Goal: Information Seeking & Learning: Learn about a topic

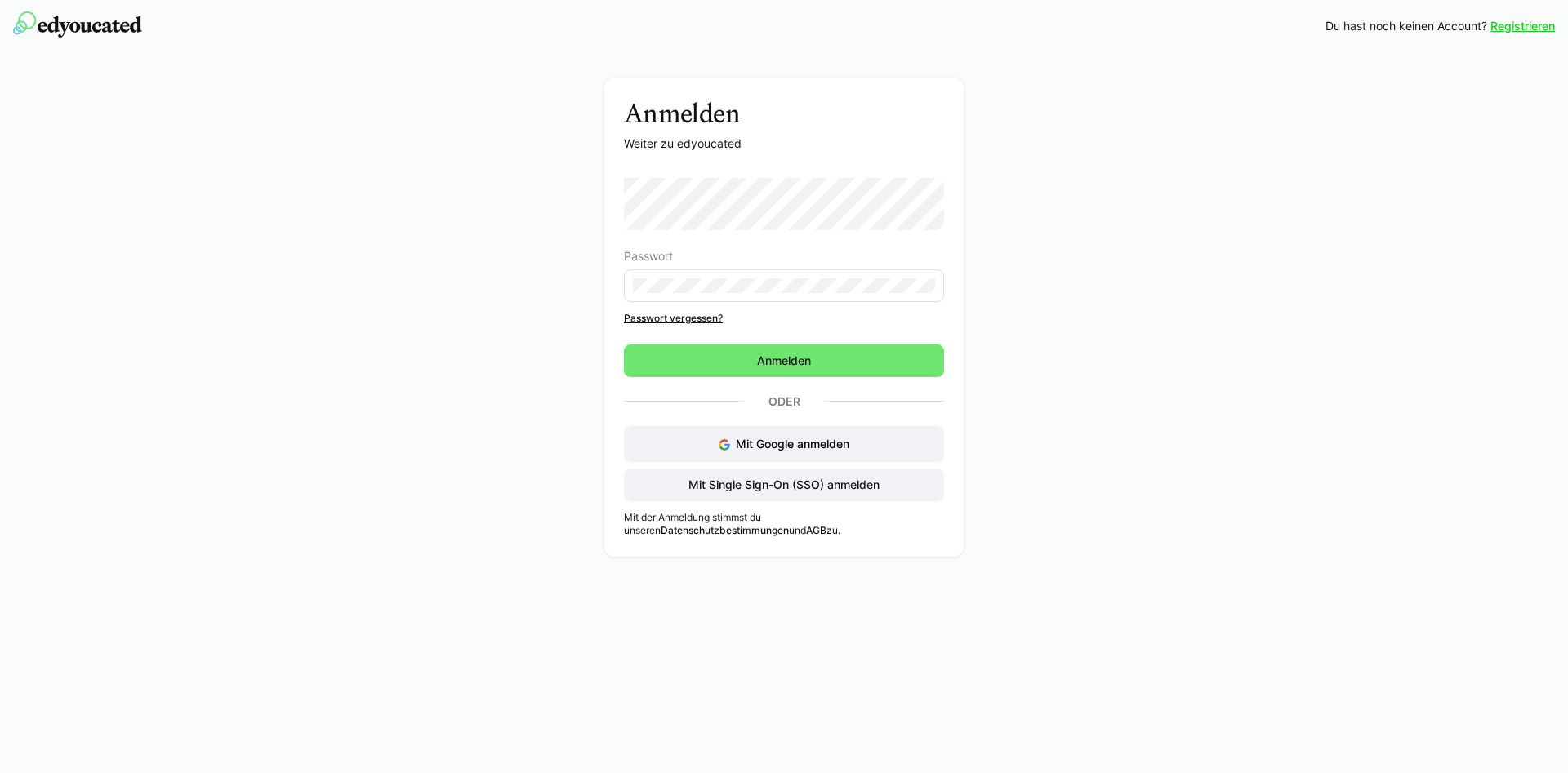
drag, startPoint x: 793, startPoint y: 355, endPoint x: 939, endPoint y: 336, distance: 147.2
click at [794, 355] on span "Anmelden" at bounding box center [784, 360] width 59 height 16
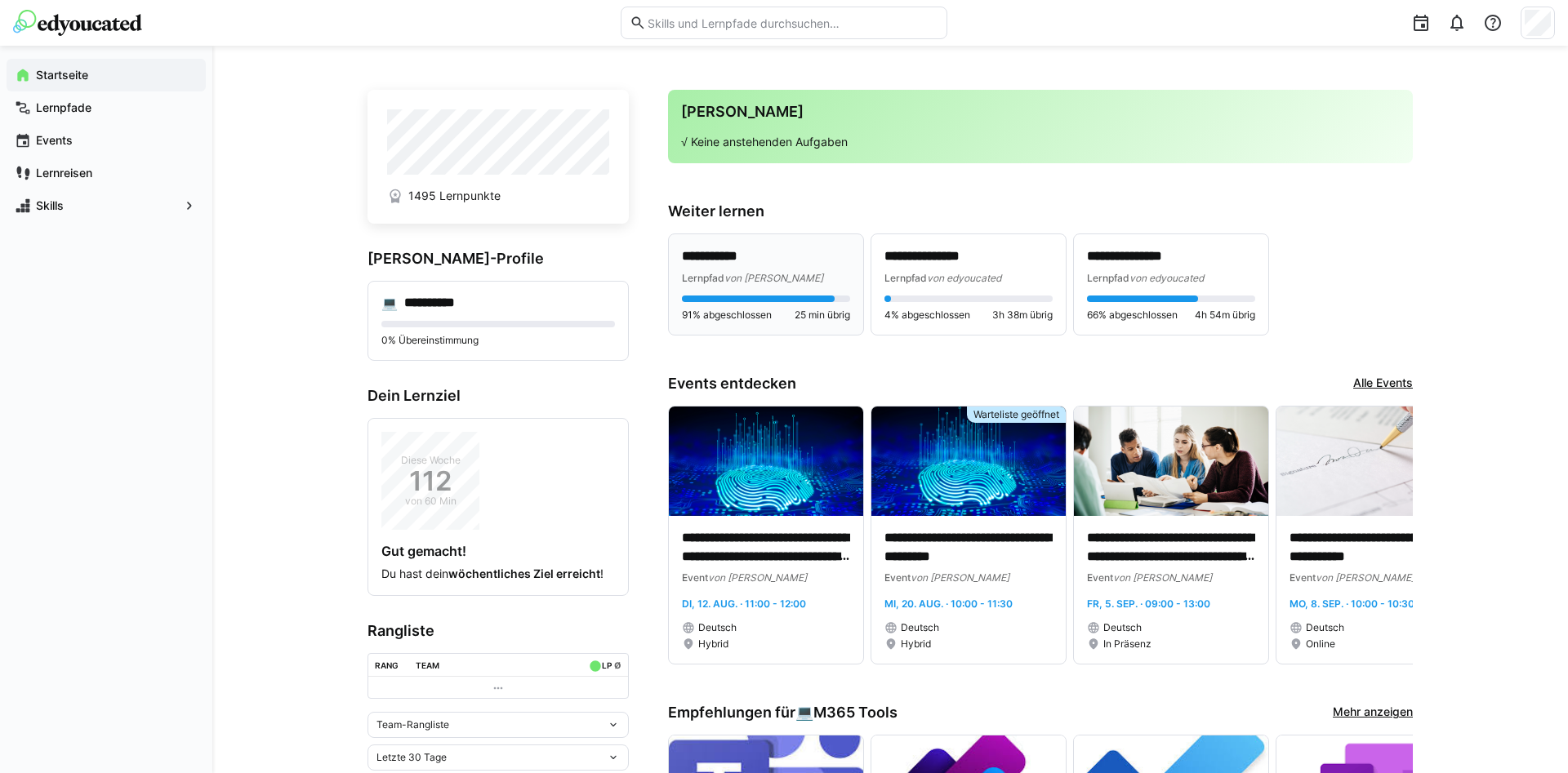
click at [790, 298] on div at bounding box center [758, 299] width 153 height 7
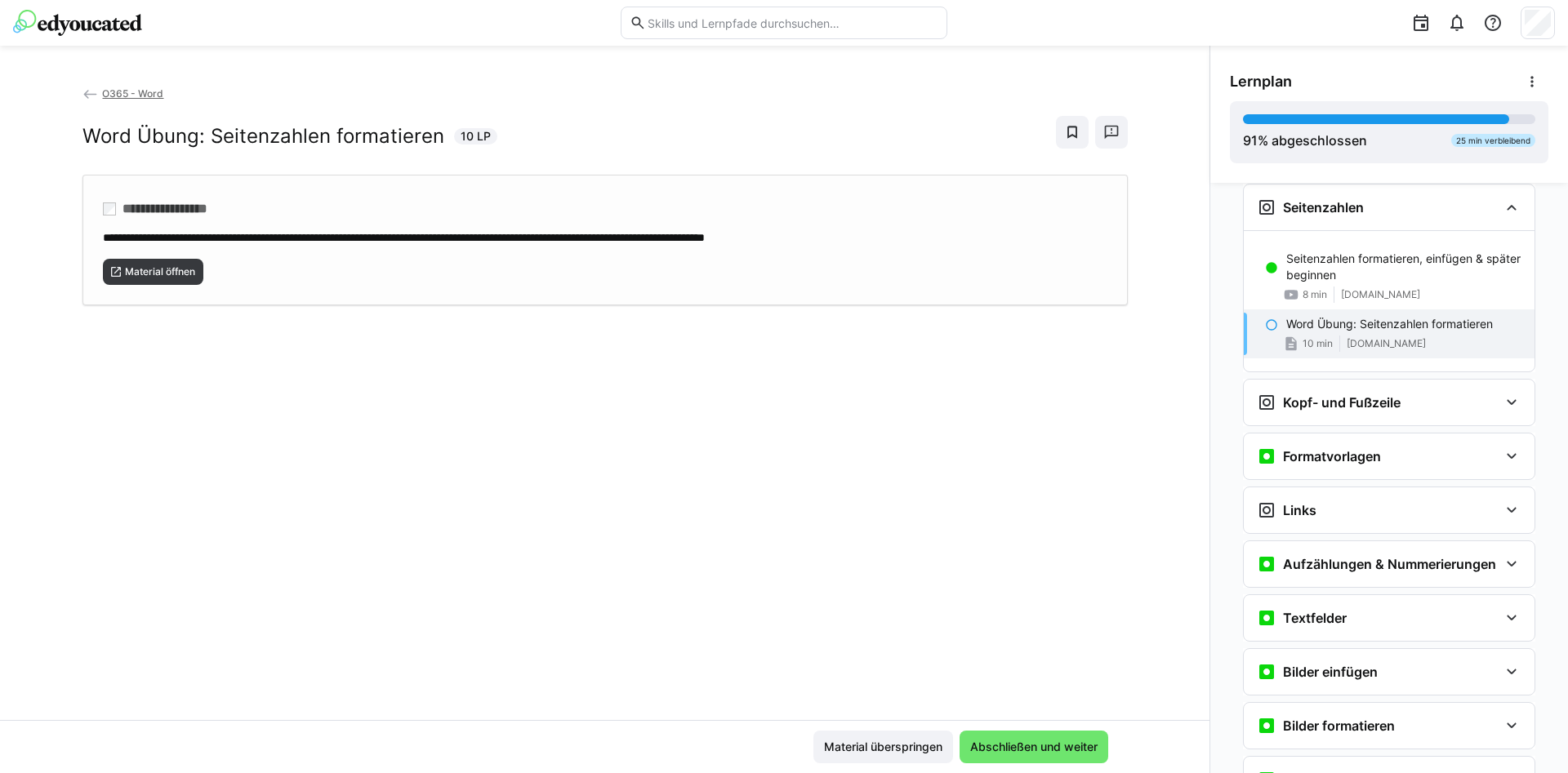
scroll to position [1183, 0]
click at [136, 263] on span "Material öffnen" at bounding box center [153, 271] width 101 height 26
click at [1026, 738] on span "Abschließen und weiter" at bounding box center [1034, 747] width 148 height 33
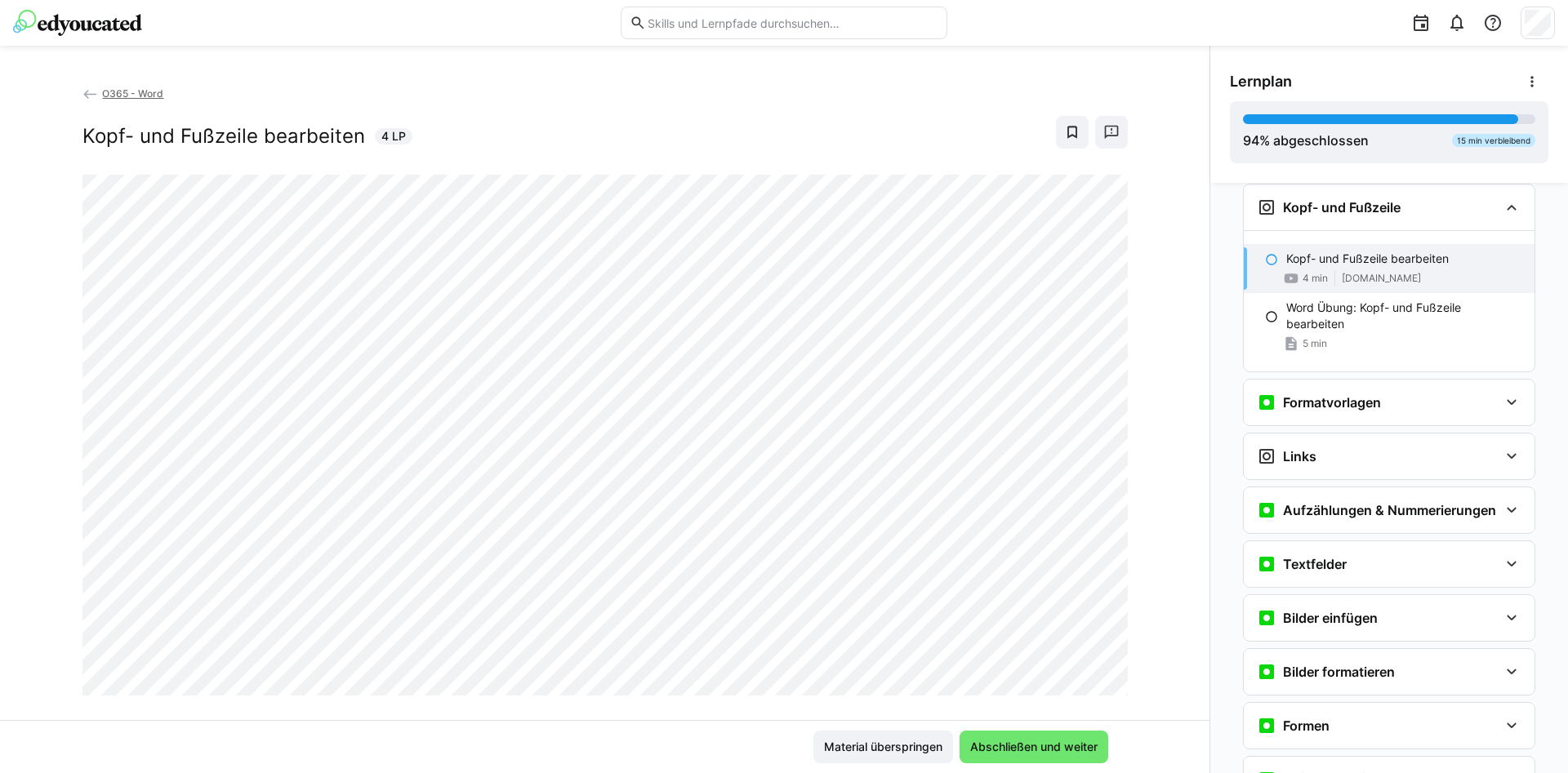
scroll to position [1379, 0]
click at [884, 739] on span "Material überspringen" at bounding box center [883, 747] width 123 height 16
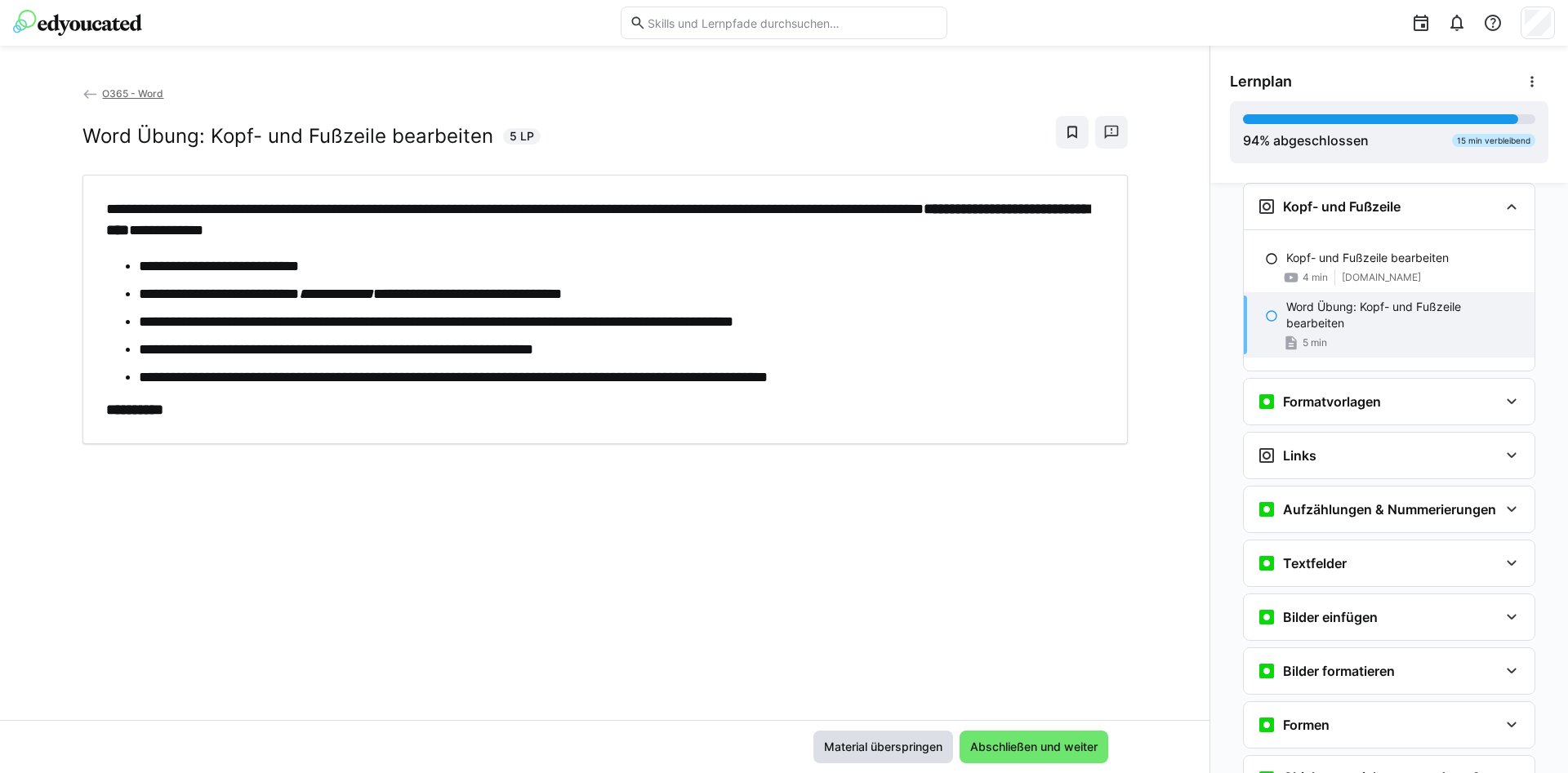
click at [853, 749] on span "Material überspringen" at bounding box center [883, 747] width 123 height 16
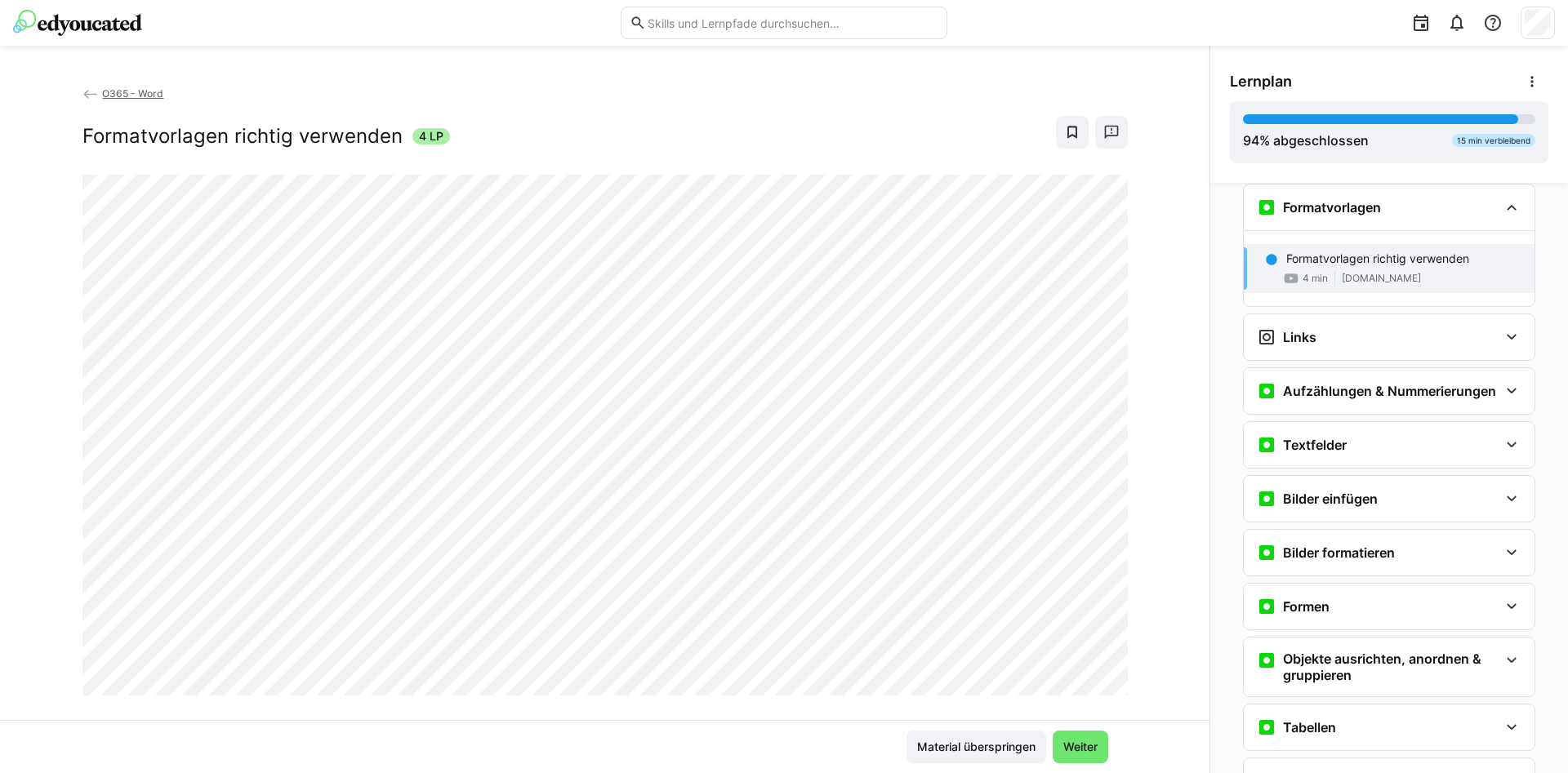
scroll to position [1574, 0]
click at [946, 744] on span "Material überspringen" at bounding box center [976, 747] width 123 height 16
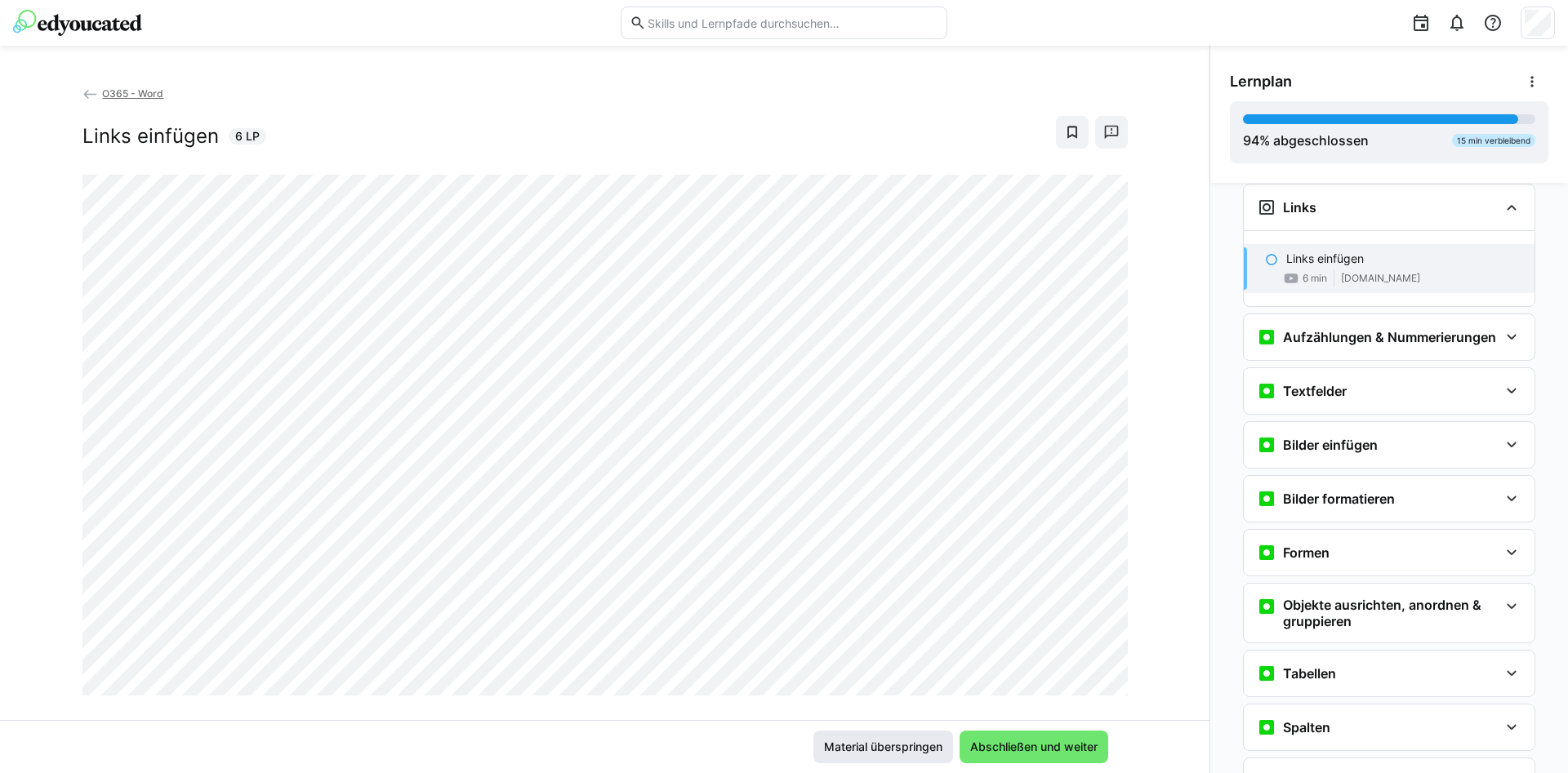
scroll to position [1704, 0]
click at [1018, 744] on span "Abschließen und weiter" at bounding box center [1034, 747] width 132 height 16
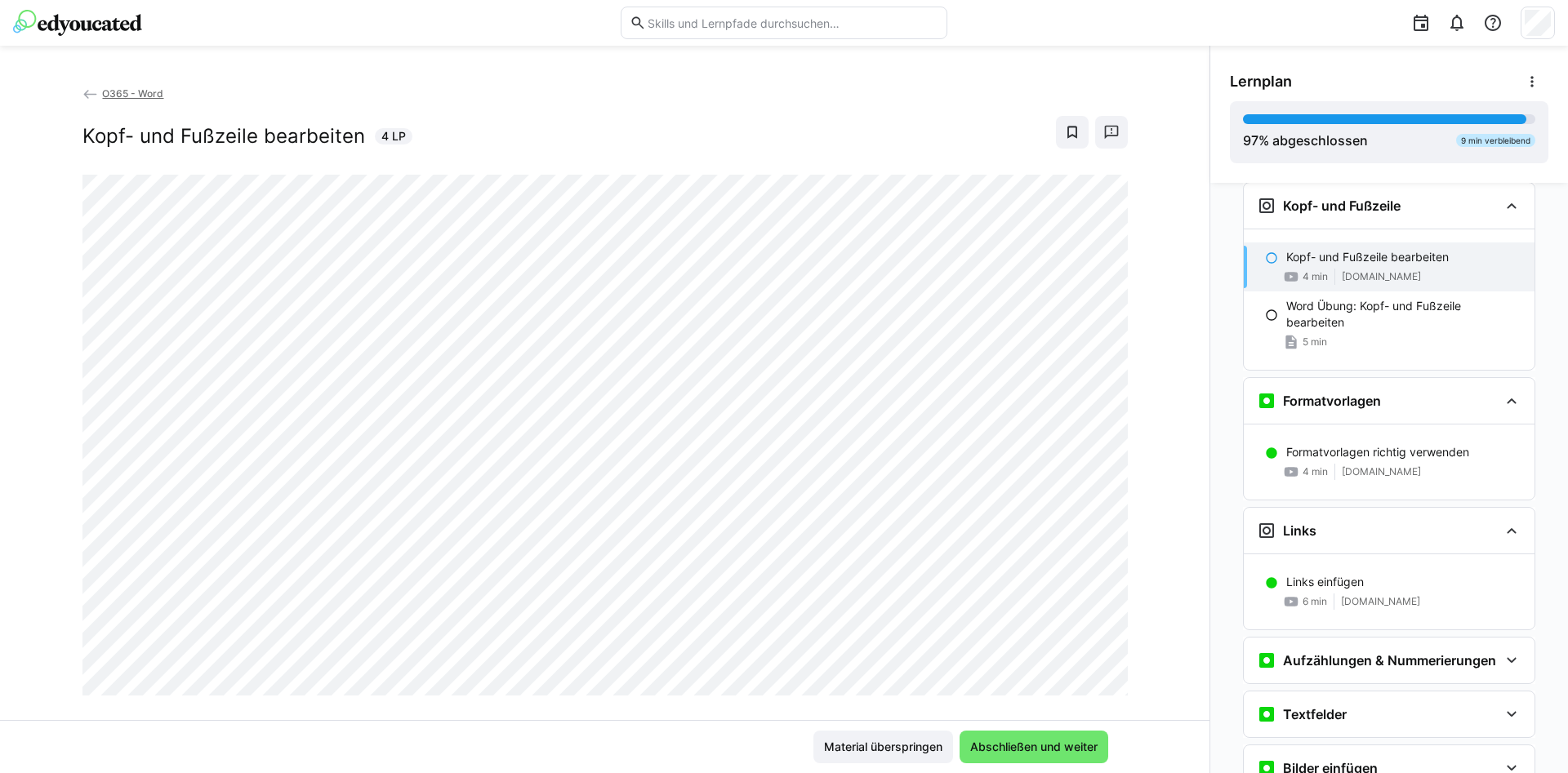
scroll to position [1379, 0]
click at [916, 742] on span "Material überspringen" at bounding box center [883, 747] width 123 height 16
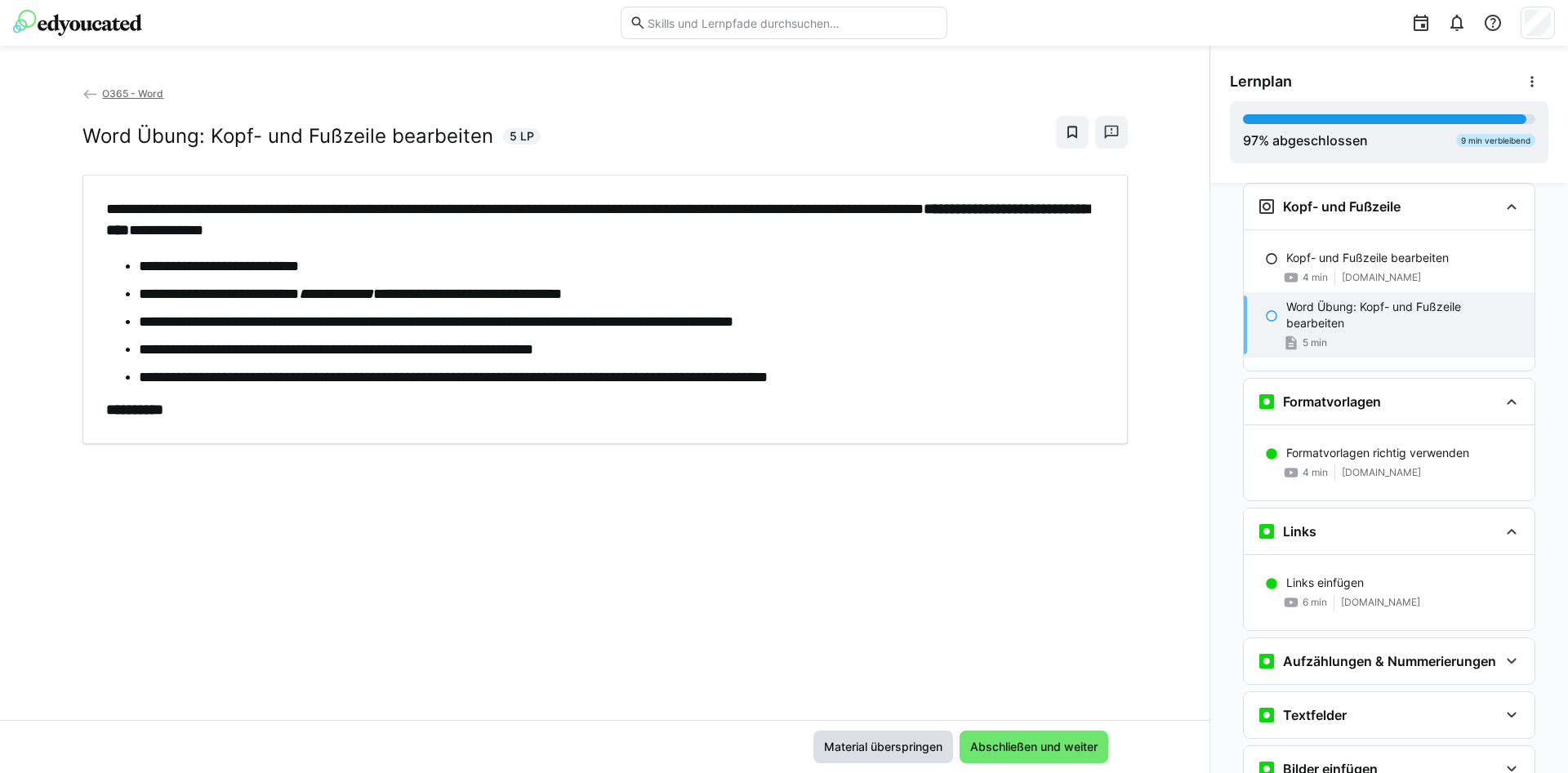
click at [929, 748] on span "Material überspringen" at bounding box center [883, 747] width 123 height 16
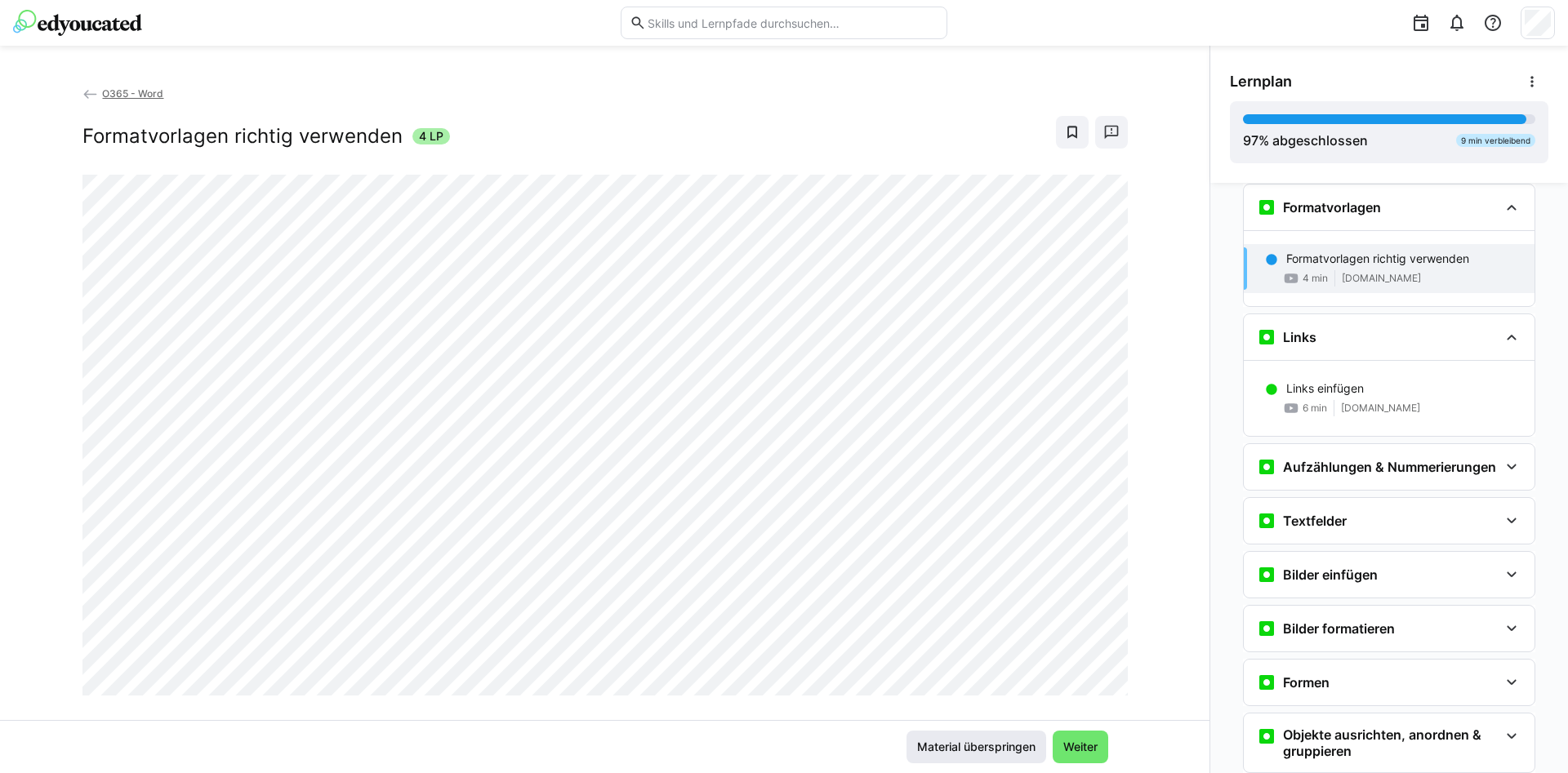
scroll to position [1574, 0]
click at [949, 750] on span "Material überspringen" at bounding box center [976, 747] width 123 height 16
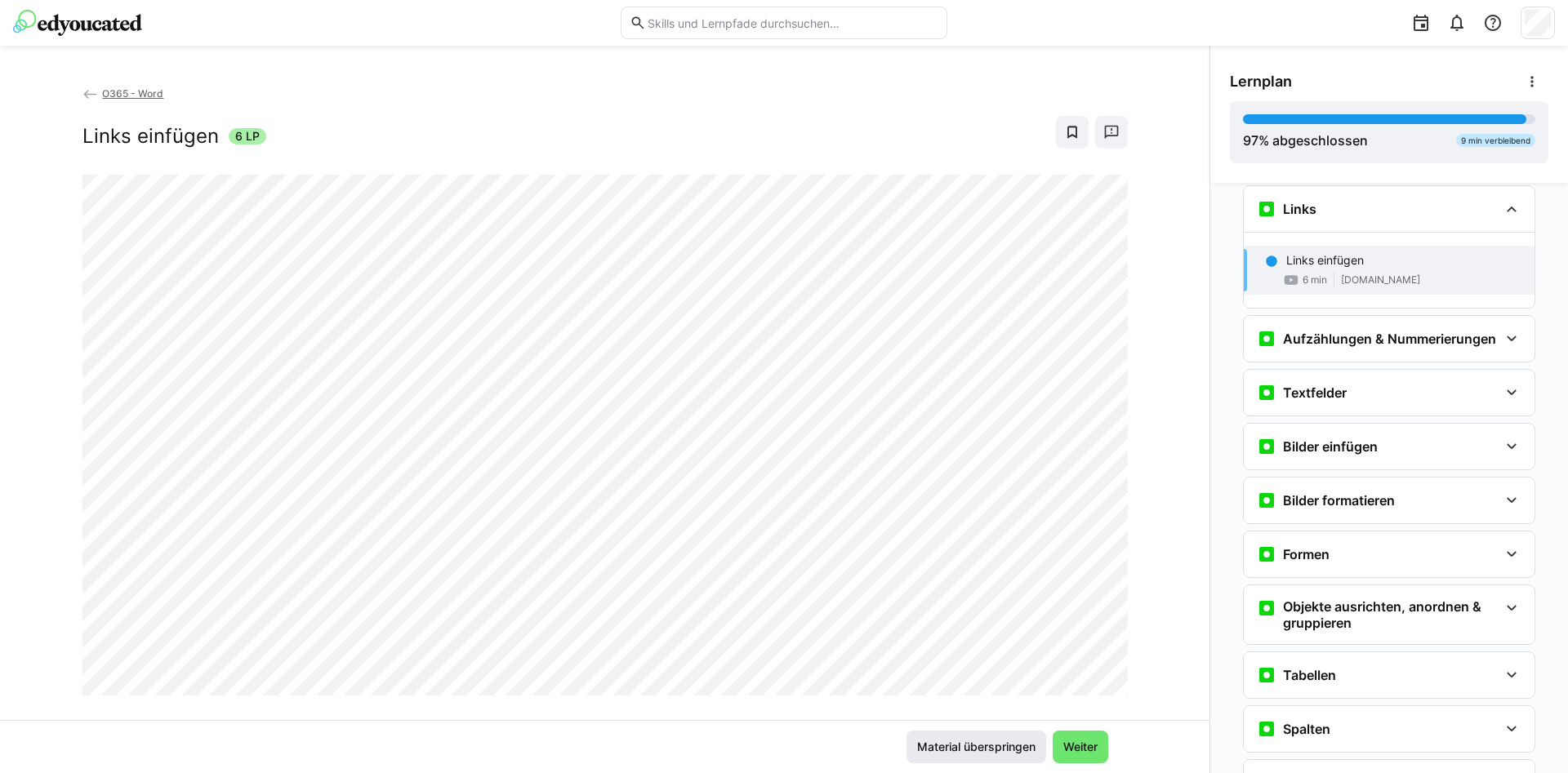
scroll to position [1704, 0]
click at [1072, 743] on span "Weiter" at bounding box center [1080, 747] width 39 height 16
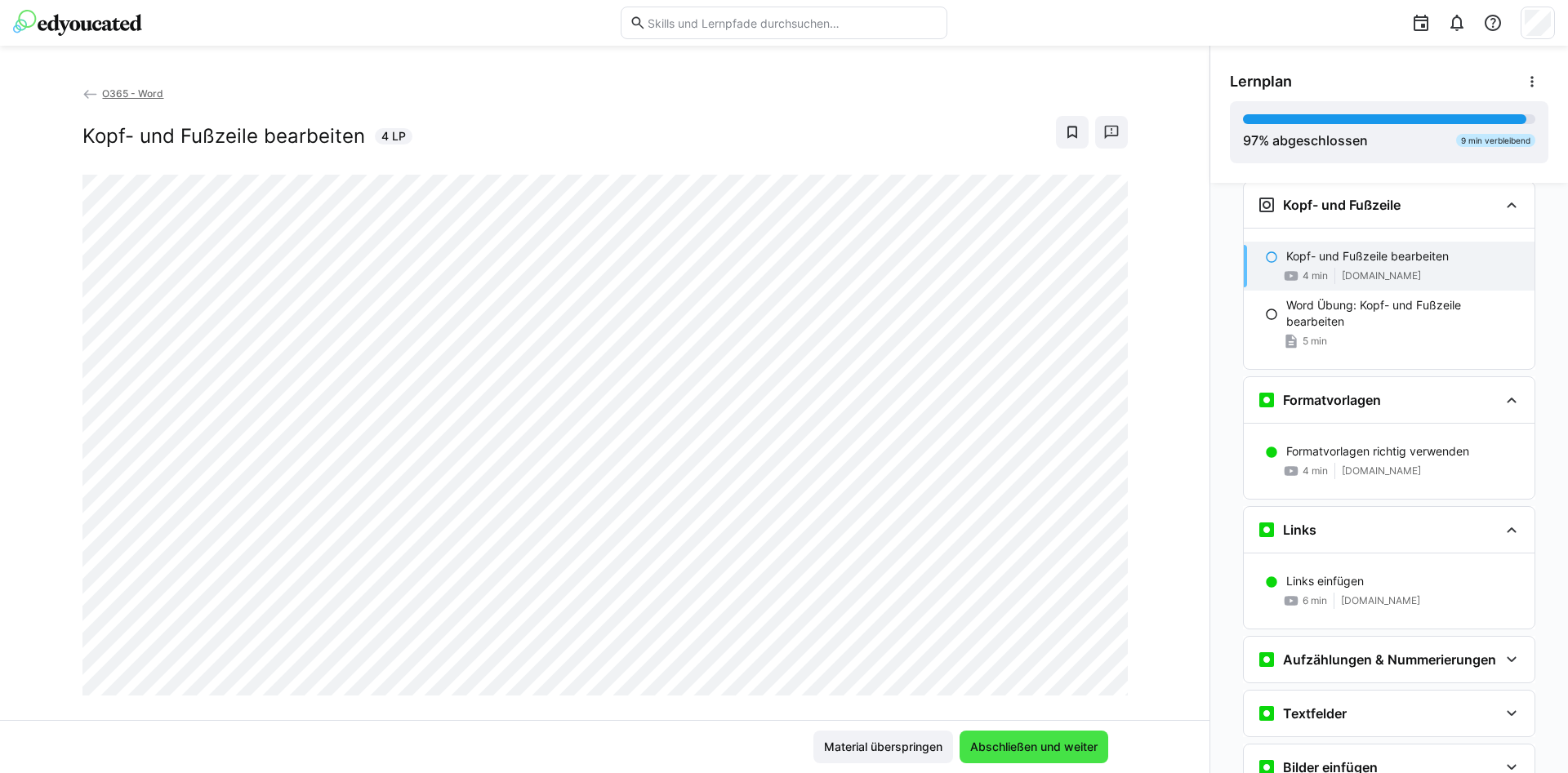
scroll to position [1379, 0]
click at [1025, 737] on span "Abschließen und weiter" at bounding box center [1034, 747] width 148 height 33
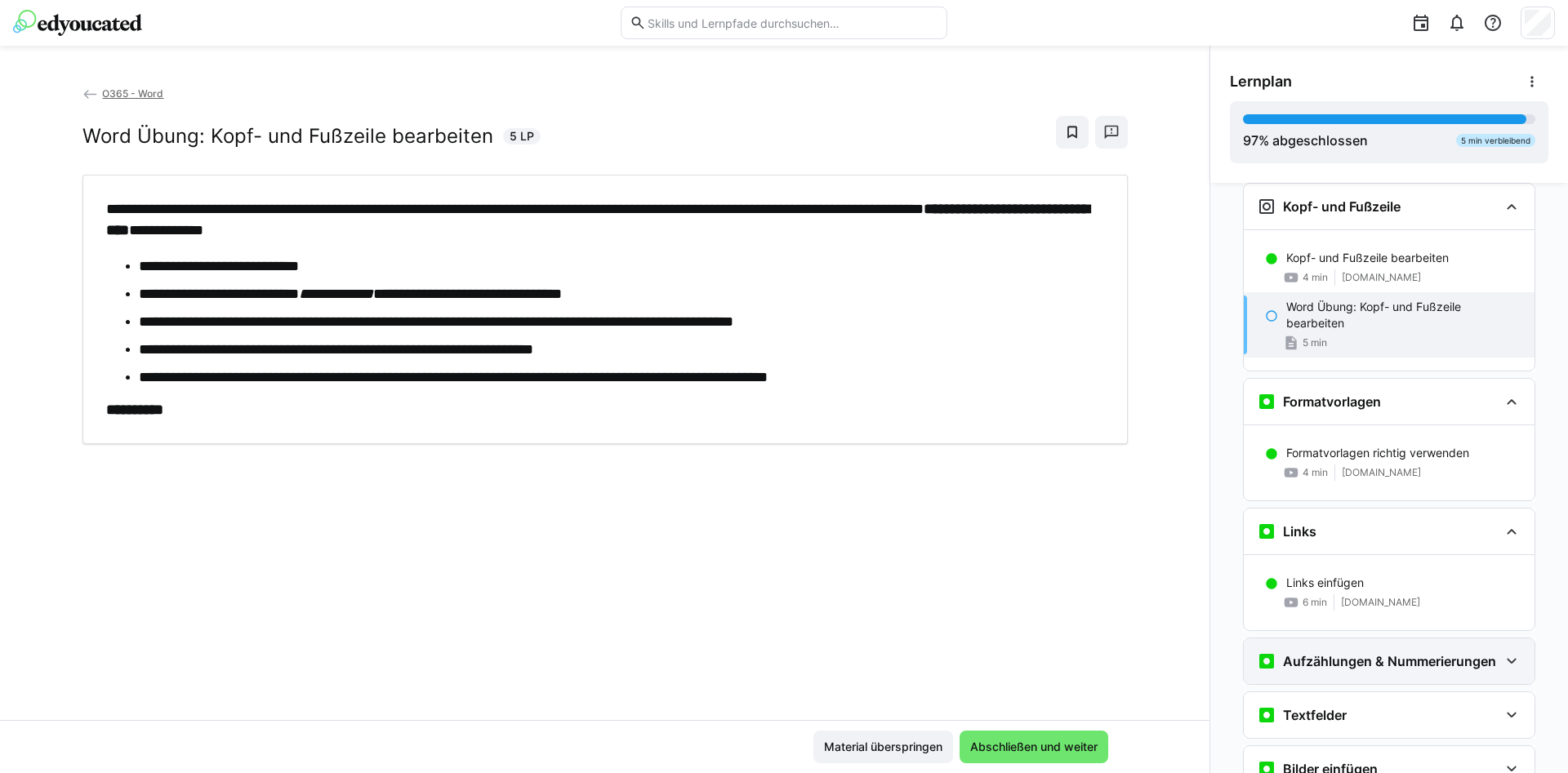
click at [1327, 671] on div "Aufzählungen & Nummerierungen" at bounding box center [1389, 661] width 291 height 46
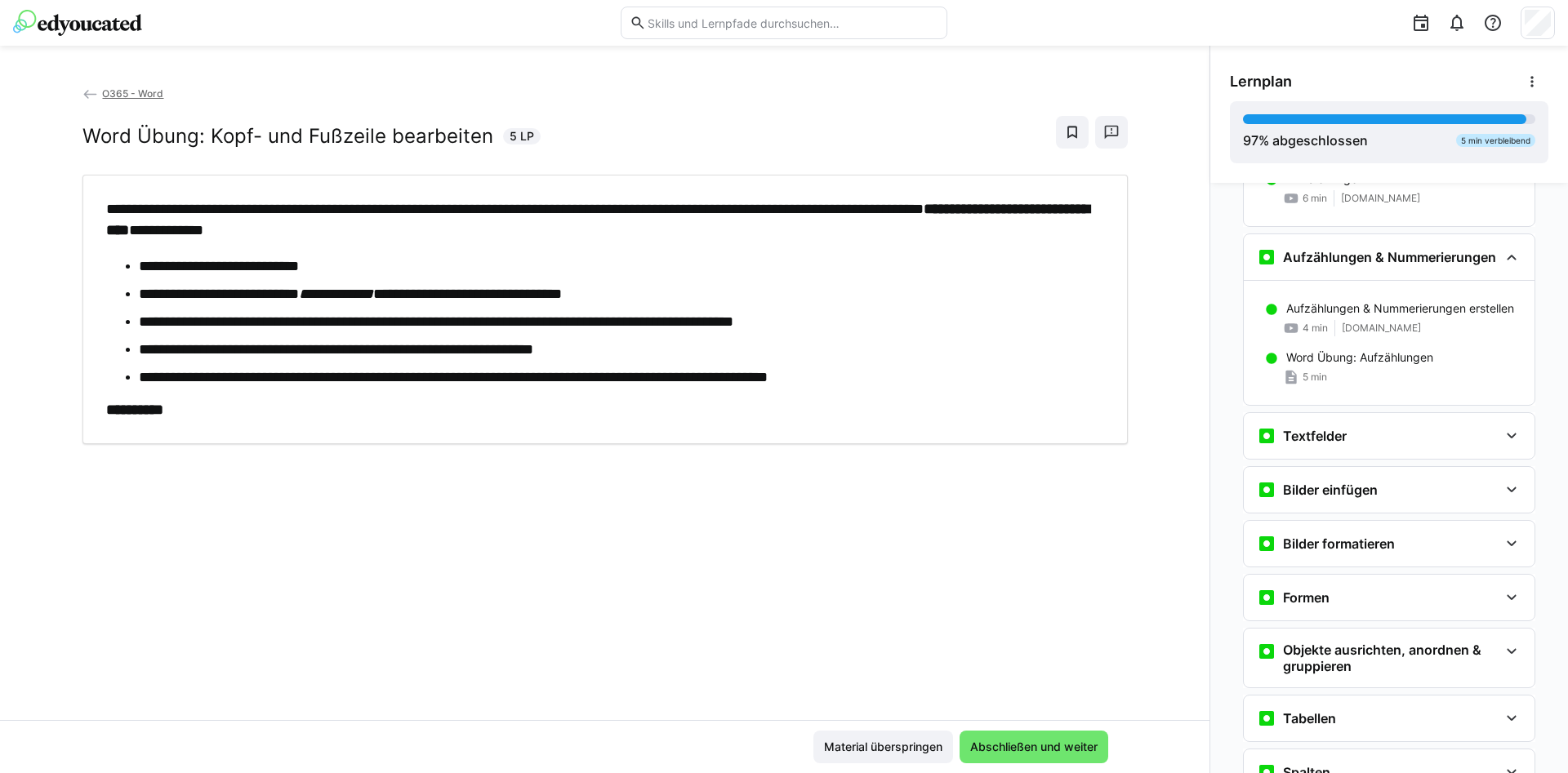
scroll to position [1961, 0]
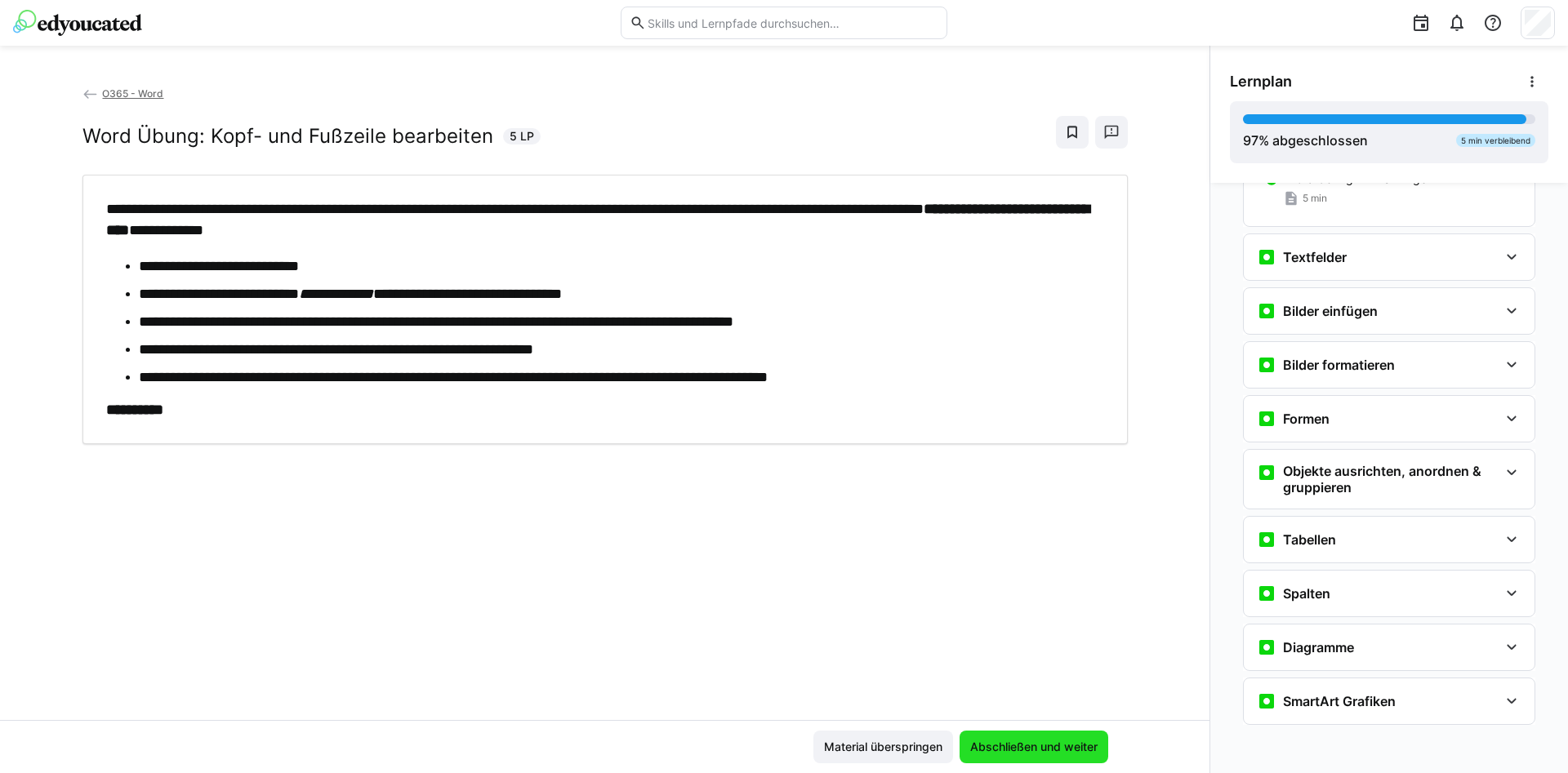
drag, startPoint x: 1027, startPoint y: 742, endPoint x: 1072, endPoint y: 739, distance: 45.1
click at [1029, 742] on span "Abschließen und weiter" at bounding box center [1034, 747] width 132 height 16
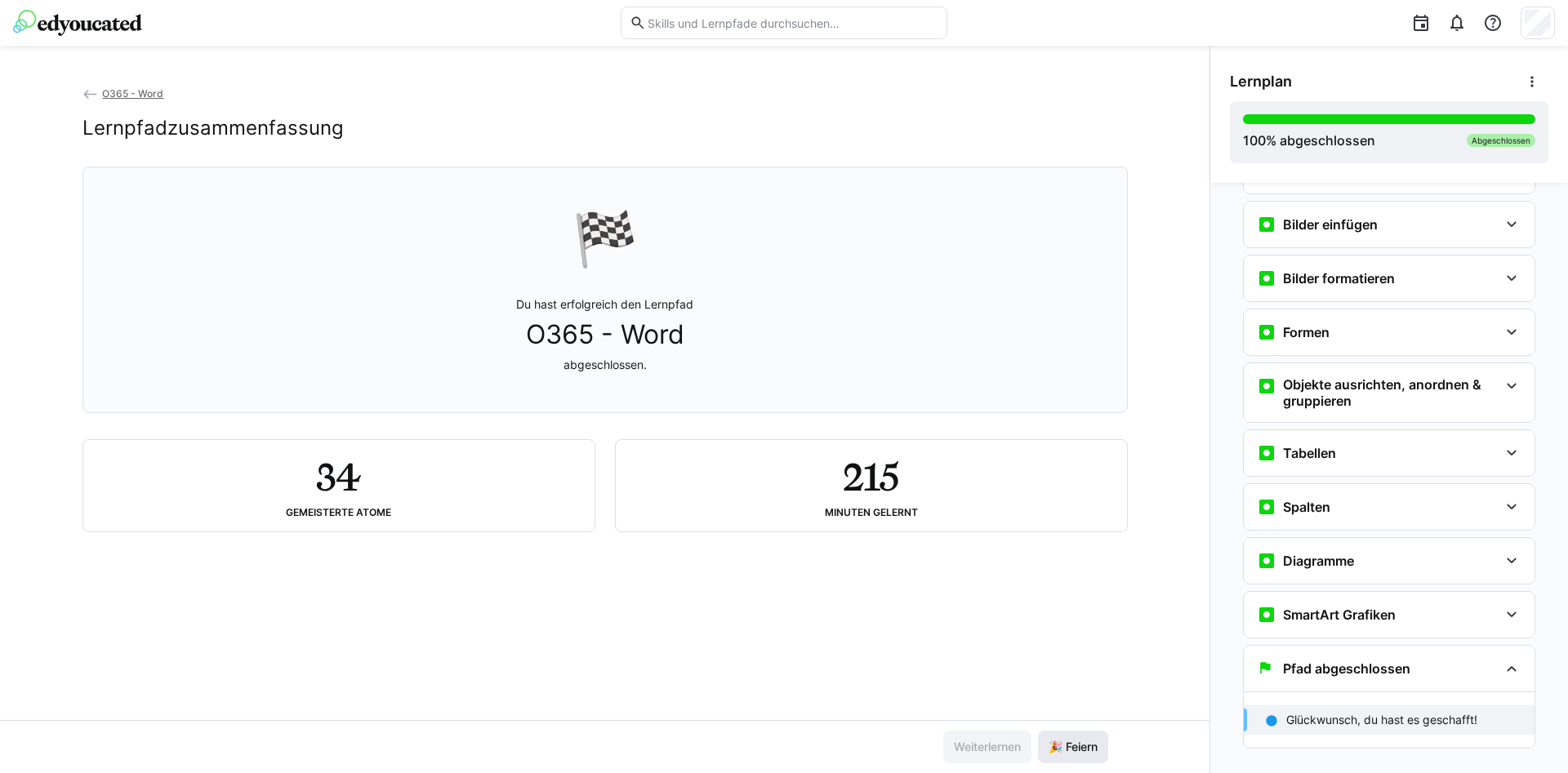
scroll to position [2050, 0]
click at [1089, 743] on span "🎉 Feiern" at bounding box center [1074, 747] width 54 height 16
click at [1506, 141] on div "Abgeschlossen" at bounding box center [1501, 140] width 69 height 13
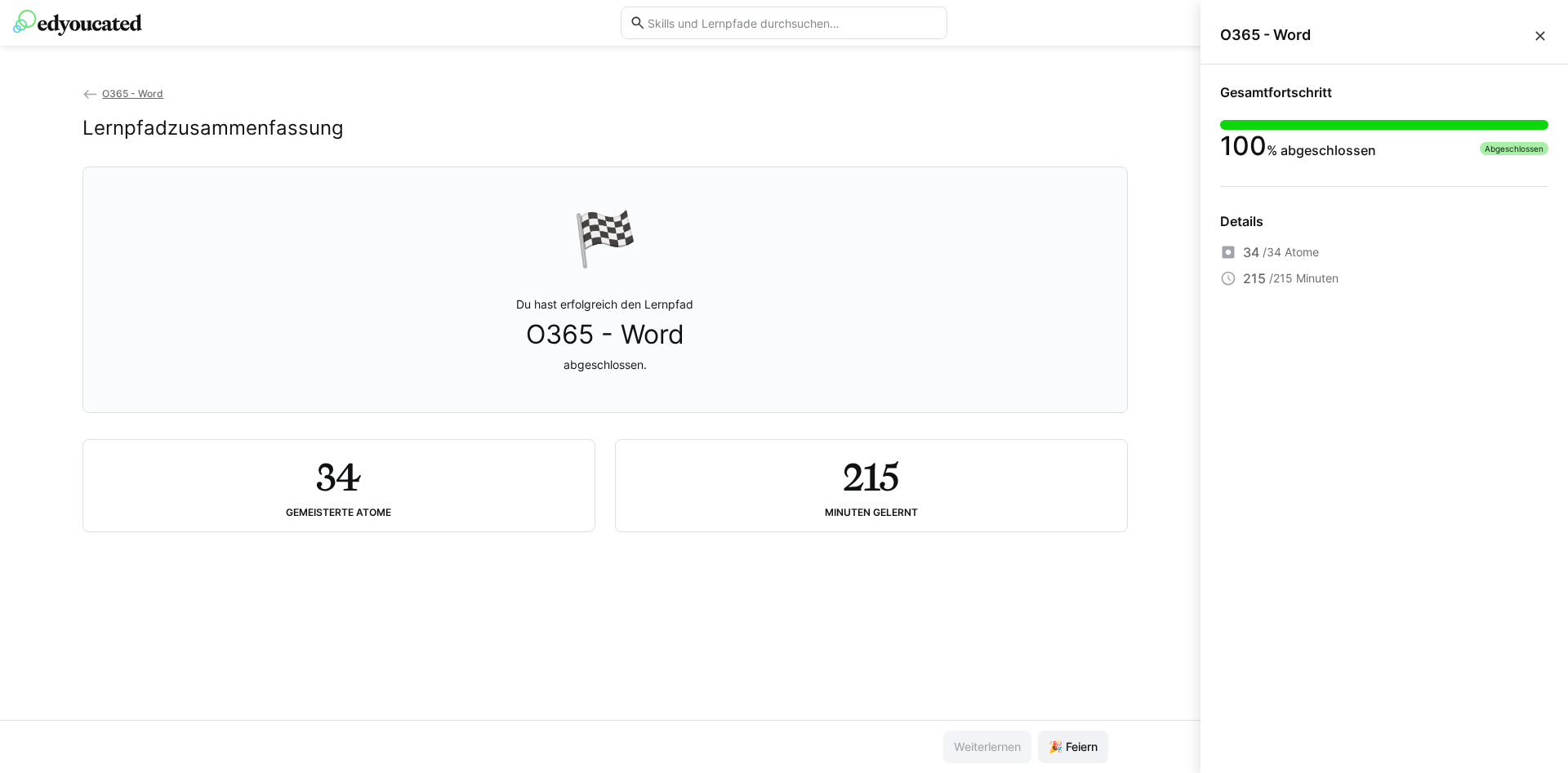
drag, startPoint x: 865, startPoint y: 256, endPoint x: 852, endPoint y: 260, distance: 13.6
click at [867, 256] on div "🏁 Du hast erfolgreich den Lernpfad O365 - Word abgeschlossen." at bounding box center [605, 290] width 1018 height 225
